Goal: Check status

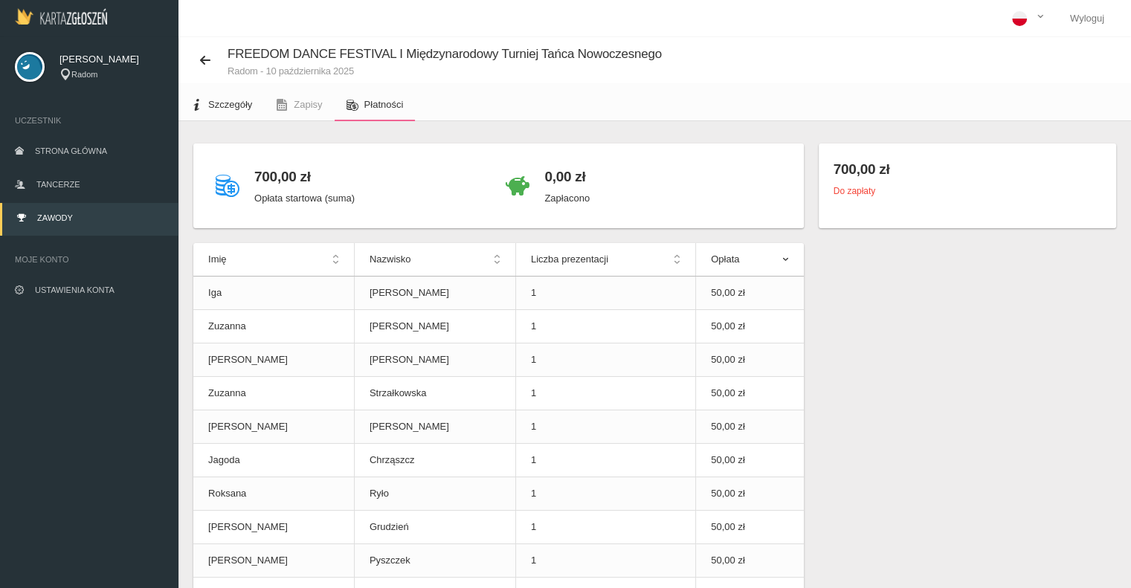
click at [226, 106] on span "Szczegóły" at bounding box center [230, 104] width 44 height 11
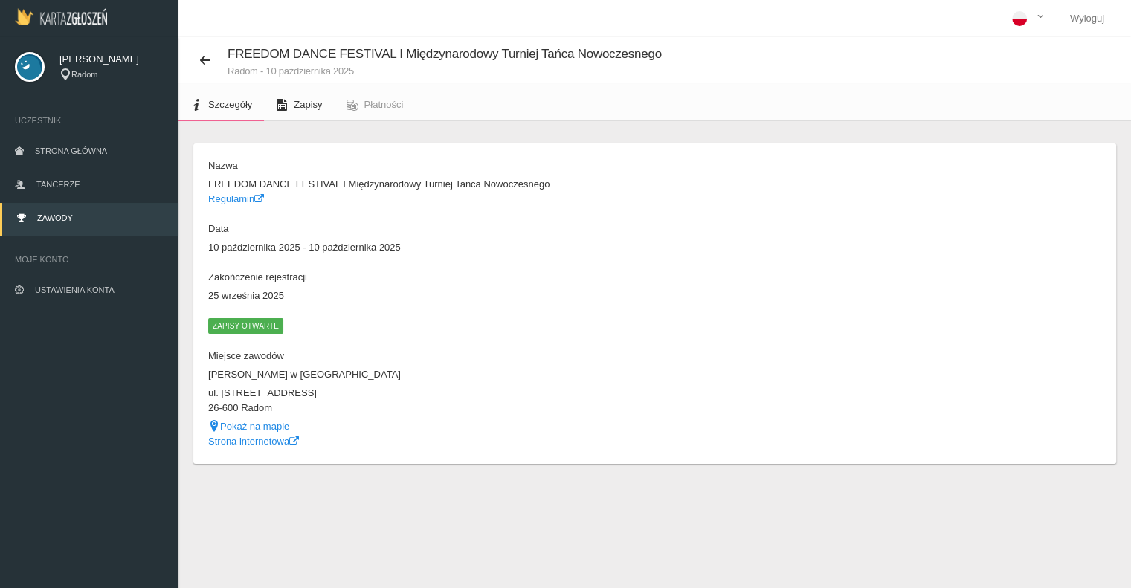
click at [306, 107] on span "Zapisy" at bounding box center [308, 104] width 28 height 11
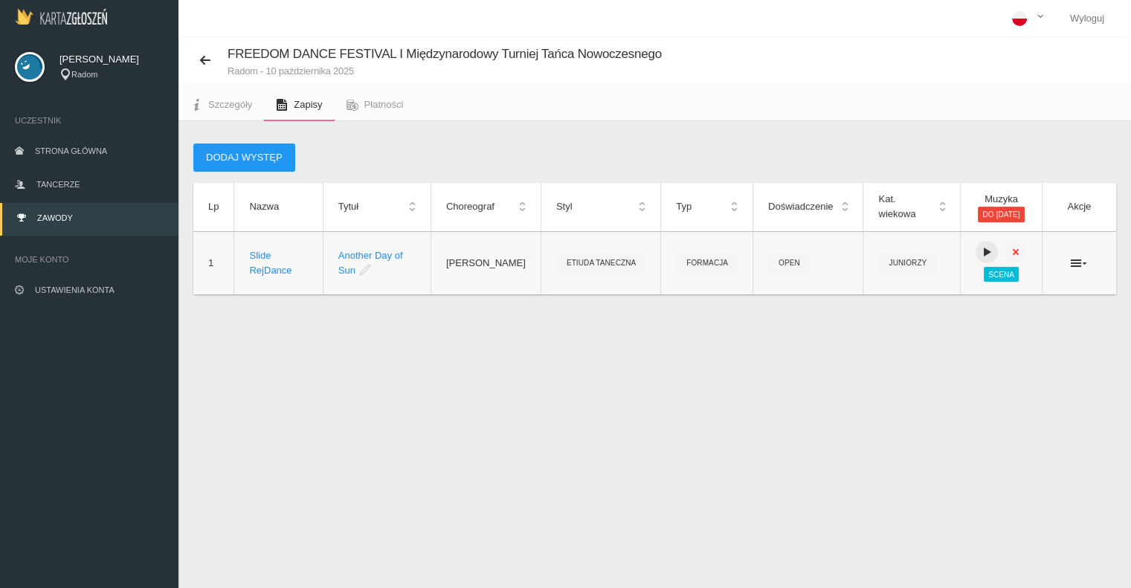
click at [981, 255] on icon at bounding box center [987, 252] width 12 height 12
